Goal: Task Accomplishment & Management: Use online tool/utility

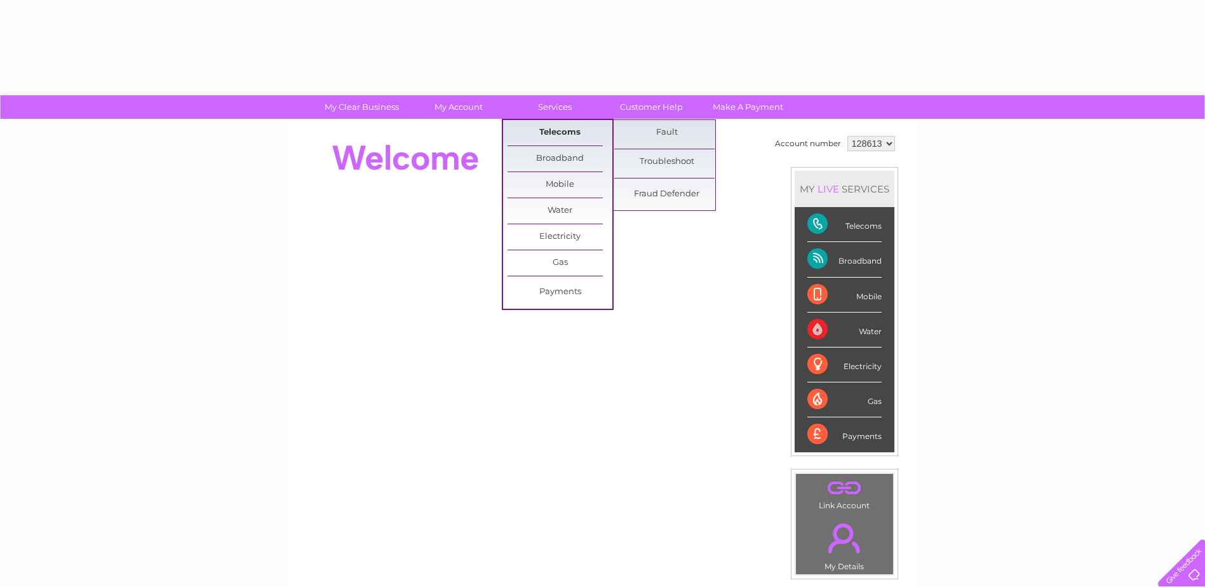
click at [593, 130] on link "Telecoms" at bounding box center [559, 132] width 105 height 25
click at [665, 131] on link "Fault" at bounding box center [666, 132] width 105 height 25
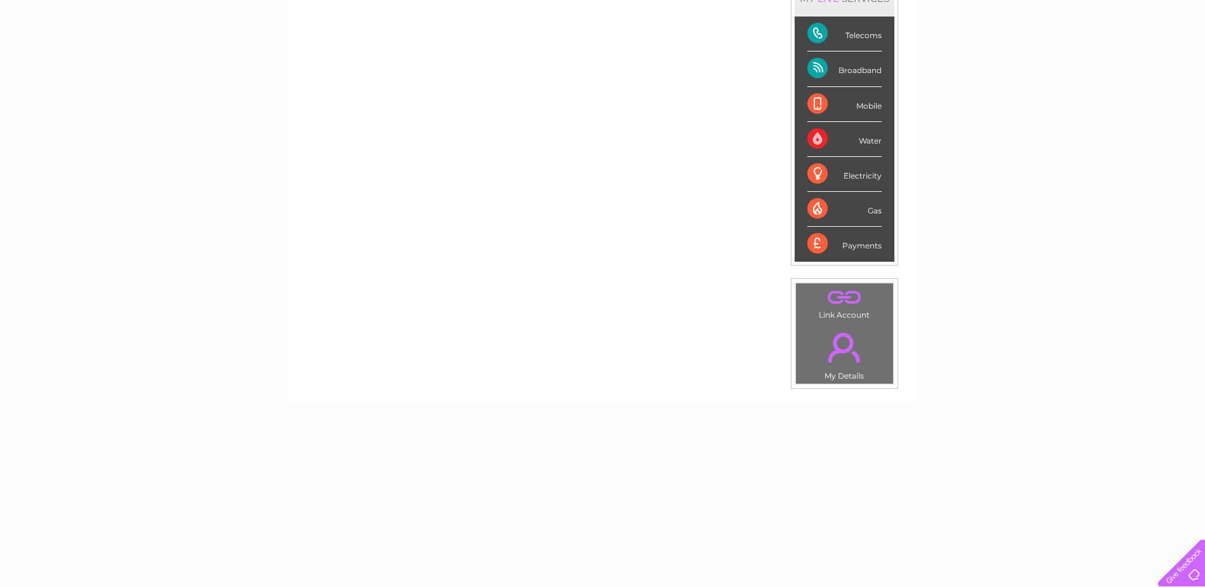
click at [1192, 574] on div at bounding box center [1179, 560] width 52 height 52
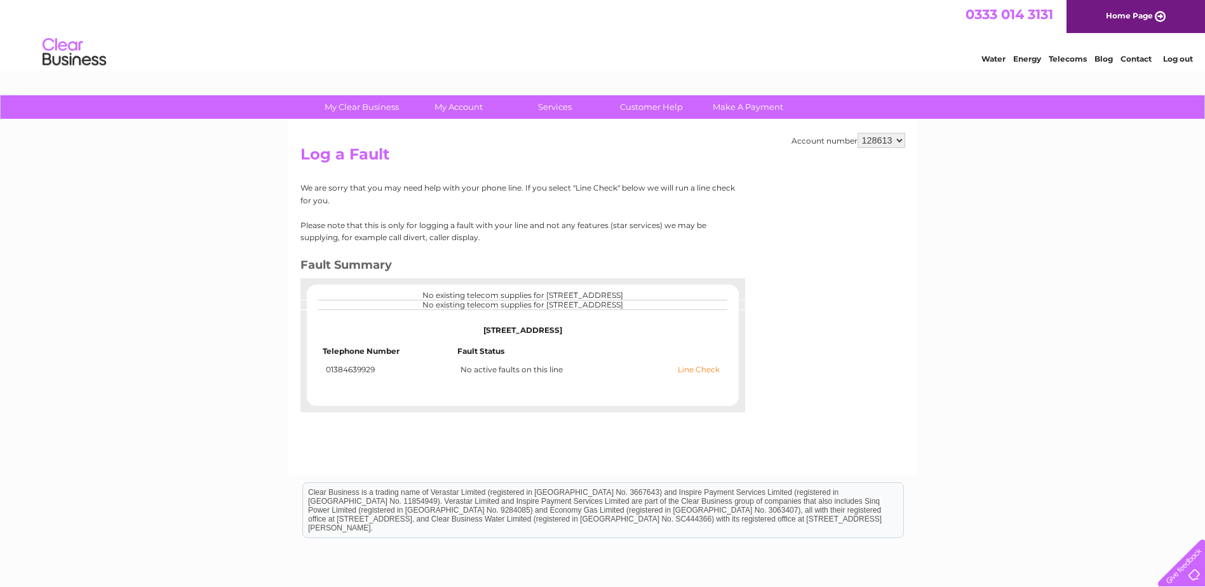
click at [699, 374] on link "Line Check" at bounding box center [699, 369] width 42 height 9
click at [641, 109] on link "Customer Help" at bounding box center [651, 106] width 105 height 23
click at [659, 111] on link "Customer Help" at bounding box center [651, 106] width 105 height 23
